Goal: Task Accomplishment & Management: Use online tool/utility

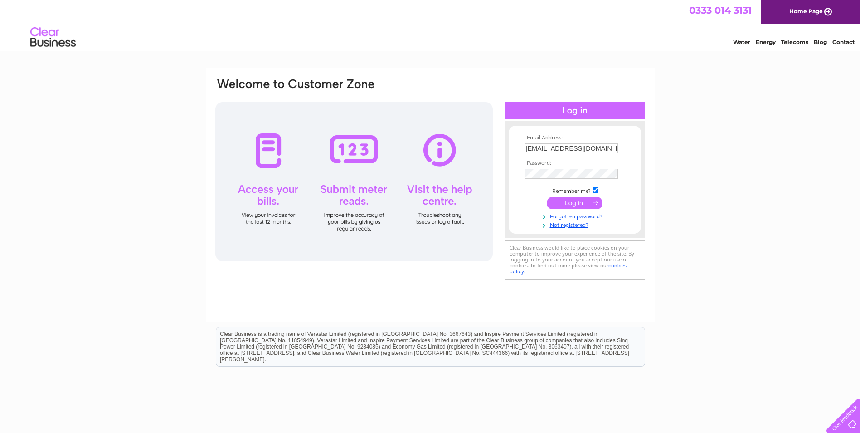
click at [567, 202] on input "submit" at bounding box center [575, 202] width 56 height 13
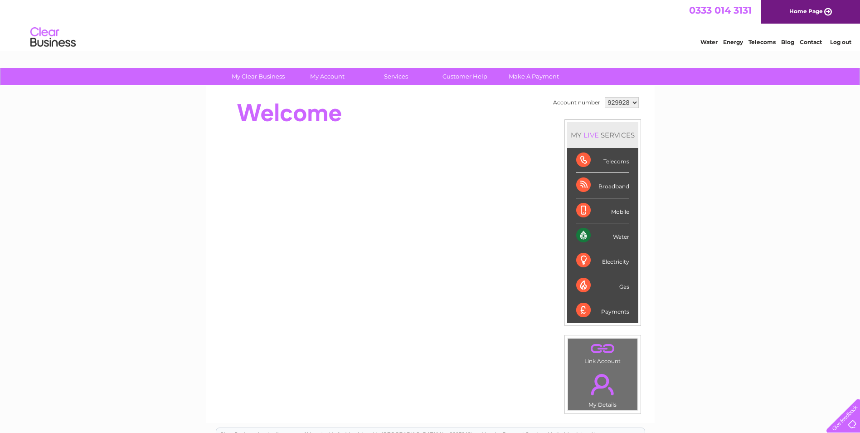
click at [602, 235] on div "Water" at bounding box center [602, 235] width 53 height 25
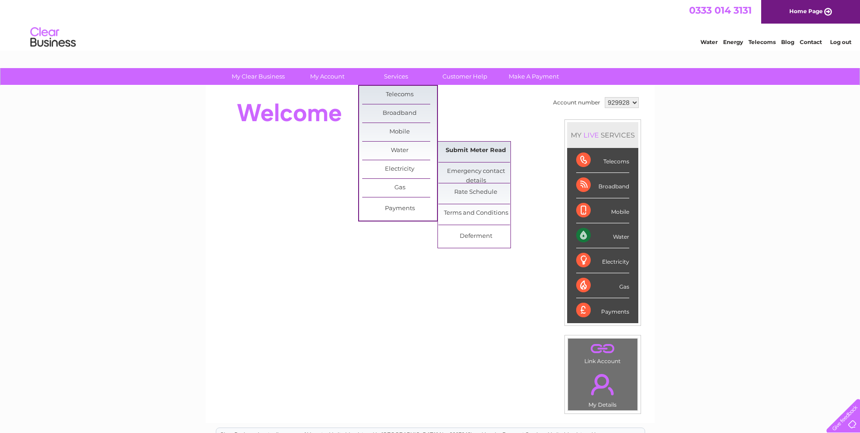
click at [464, 147] on link "Submit Meter Read" at bounding box center [476, 150] width 75 height 18
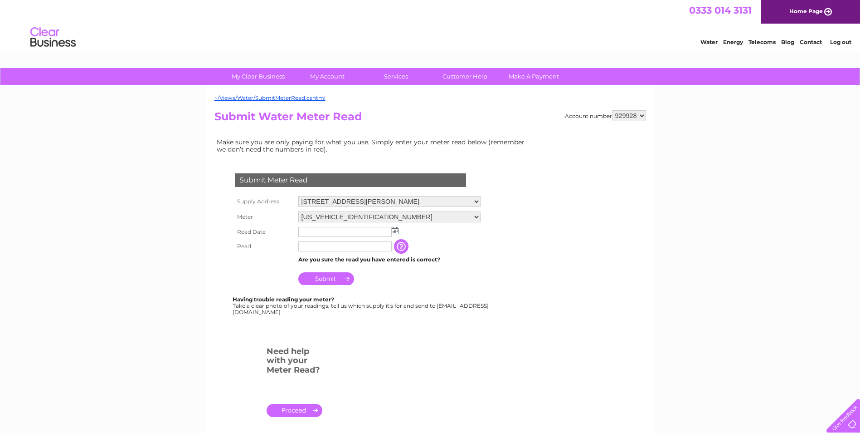
click at [396, 231] on img at bounding box center [395, 230] width 7 height 7
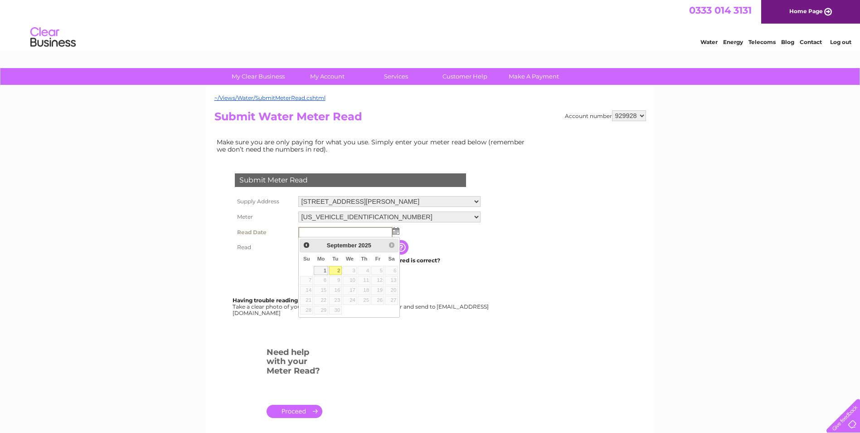
click at [338, 273] on link "2" at bounding box center [335, 270] width 13 height 9
type input "2025/09/02"
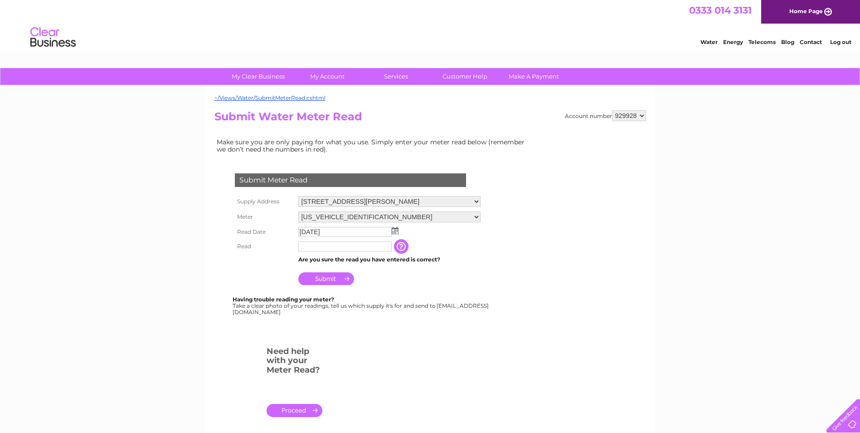
click at [332, 245] on input "text" at bounding box center [344, 246] width 93 height 10
type input "04634"
click at [327, 283] on input "Submit" at bounding box center [326, 278] width 56 height 13
